Goal: Information Seeking & Learning: Learn about a topic

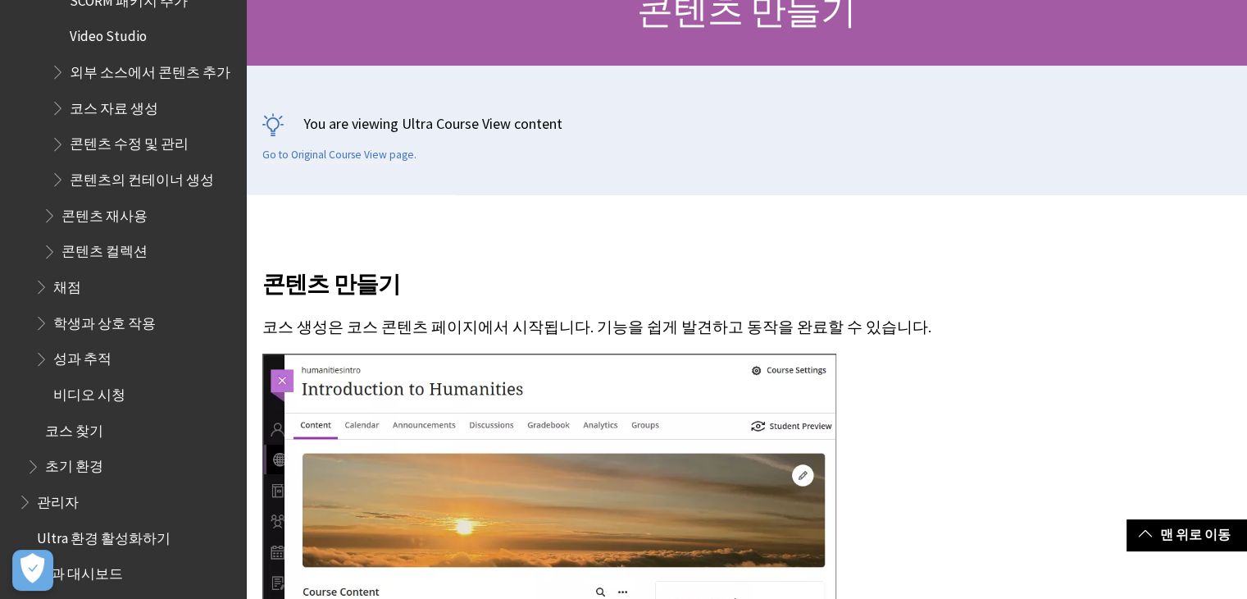
scroll to position [2238, 0]
click at [103, 388] on span "비디오 시청" at bounding box center [89, 391] width 72 height 22
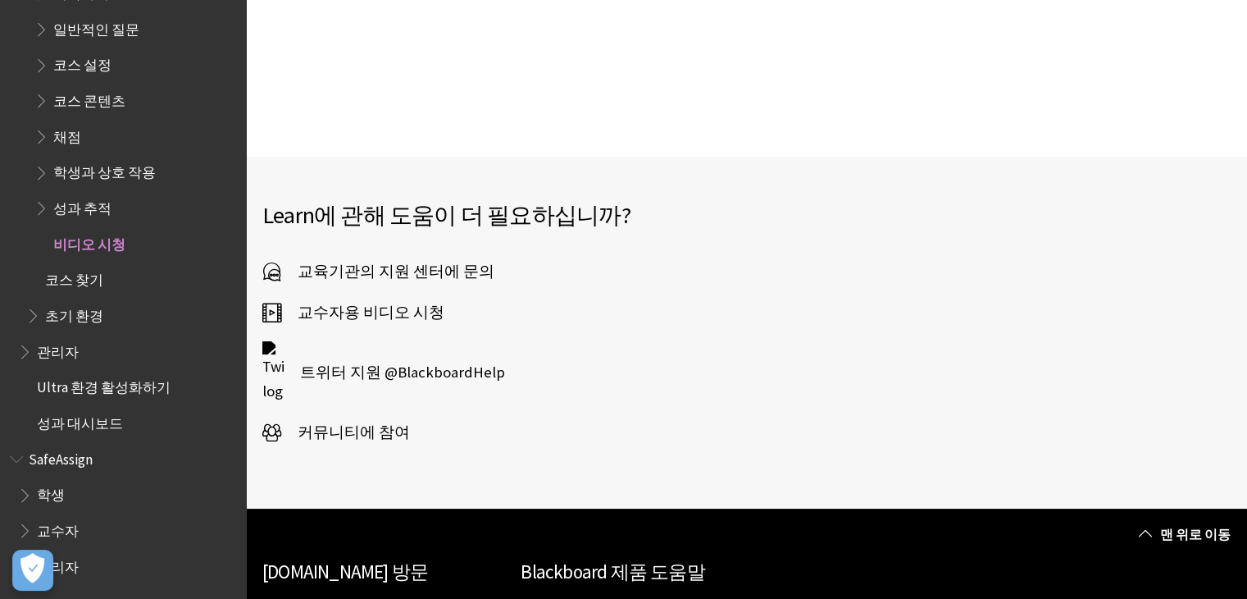
scroll to position [2039, 0]
